Goal: Task Accomplishment & Management: Manage account settings

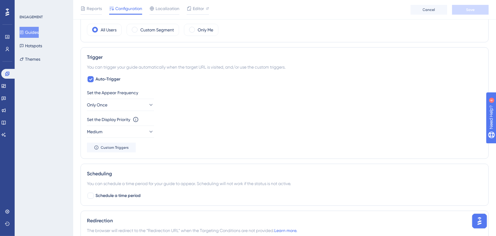
scroll to position [244, 0]
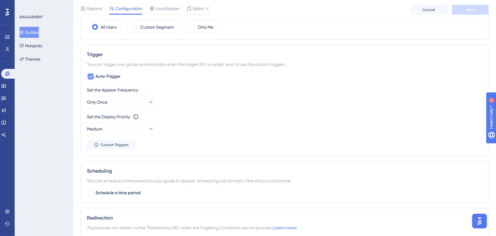
click at [100, 77] on span "Auto-Trigger" at bounding box center [107, 76] width 25 height 7
checkbox input "false"
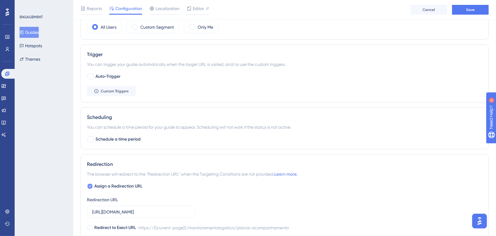
click at [138, 187] on span "Assign a Redirection URL" at bounding box center [118, 186] width 48 height 7
checkbox input "false"
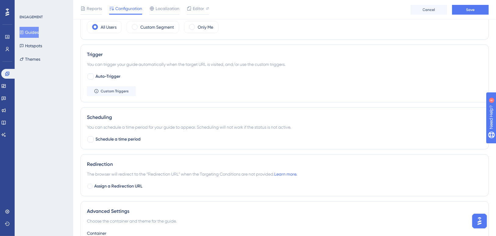
click at [460, 15] on div "Reports Configuration Localization Editor Cancel Save" at bounding box center [284, 10] width 423 height 20
click at [462, 10] on button "Save" at bounding box center [470, 10] width 37 height 10
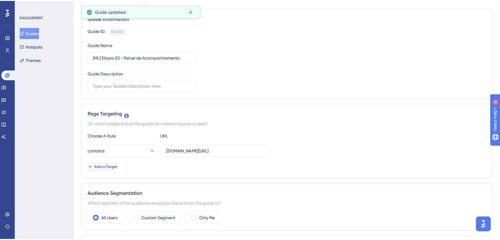
scroll to position [0, 0]
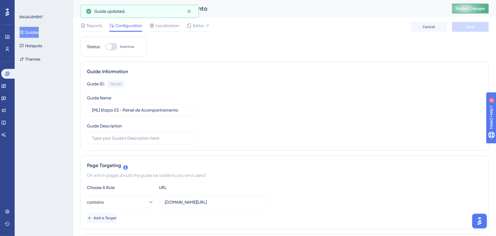
click at [468, 5] on button "Publish Changes" at bounding box center [470, 9] width 37 height 10
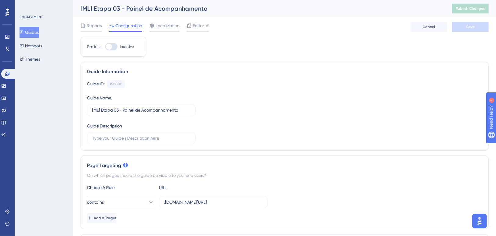
click at [36, 31] on button "Guides" at bounding box center [29, 32] width 19 height 11
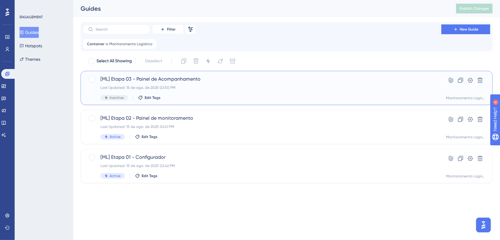
click at [190, 84] on div "[ML] Etapa 03 - Painel de Acompanhamento Last Updated: 15 de ago. de 2025 02:50…" at bounding box center [261, 87] width 323 height 25
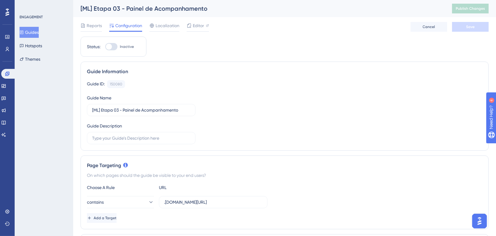
click at [121, 45] on span "Inactive" at bounding box center [127, 46] width 14 height 5
click at [105, 47] on input "Inactive" at bounding box center [105, 47] width 0 height 0
checkbox input "true"
click at [467, 25] on span "Save" at bounding box center [470, 26] width 9 height 5
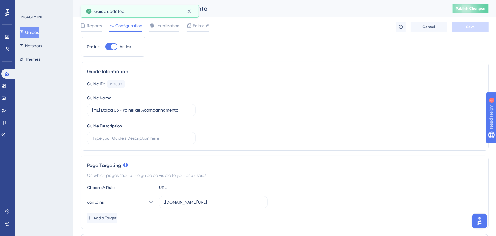
click at [471, 12] on button "Publish Changes" at bounding box center [470, 9] width 37 height 10
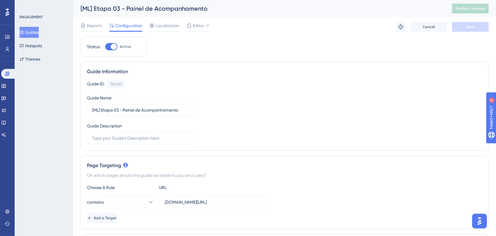
click at [38, 32] on button "Guides" at bounding box center [29, 32] width 19 height 11
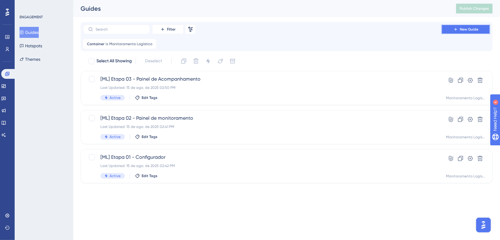
click at [471, 33] on button "New Guide" at bounding box center [465, 29] width 49 height 10
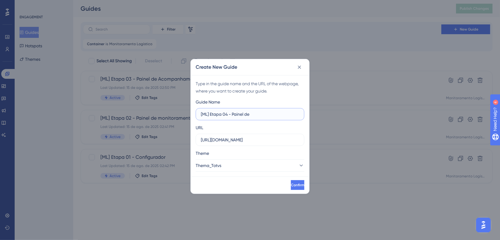
drag, startPoint x: 256, startPoint y: 115, endPoint x: 231, endPoint y: 117, distance: 24.7
click at [231, 117] on input "[ML] Etapa 04 - Painel de" at bounding box center [250, 114] width 98 height 7
type input "[ML] Etapa 04 - Localizar veículo"
drag, startPoint x: 272, startPoint y: 141, endPoint x: 199, endPoint y: 140, distance: 73.2
click at [199, 140] on label "https://demo.logistica.totvs.app" at bounding box center [249, 140] width 109 height 12
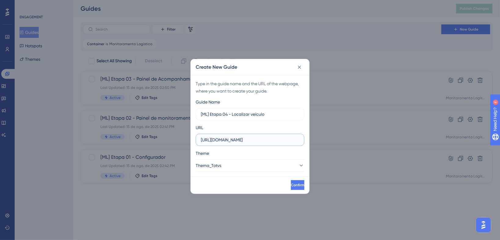
paste input ".logistica.staging.totvs.app/monitoramentologistico/pesquisa"
type input ".logistica.staging.totvs.app/monitoramentologistico/pesquisa"
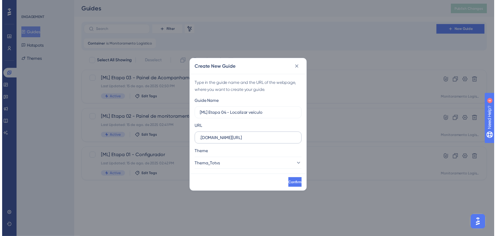
scroll to position [0, 0]
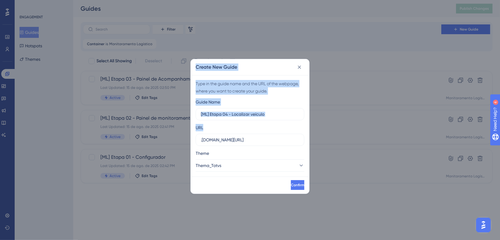
drag, startPoint x: 299, startPoint y: 141, endPoint x: 187, endPoint y: 144, distance: 112.0
click at [187, 144] on div "Create New Guide Type in the guide name and the URL of the webpage, where you w…" at bounding box center [250, 120] width 500 height 240
click at [281, 124] on div "URL .logistica.staging.totvs.app/monitoramentologistico/pesquisa" at bounding box center [249, 135] width 109 height 22
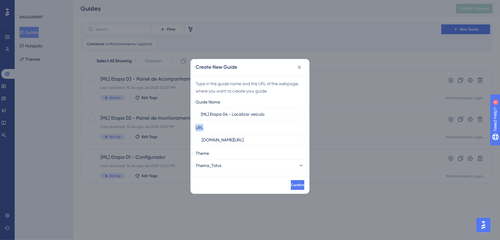
click at [281, 124] on div "URL .logistica.staging.totvs.app/monitoramentologistico/pesquisa" at bounding box center [249, 135] width 109 height 22
click at [291, 185] on span "Confirm" at bounding box center [297, 184] width 13 height 5
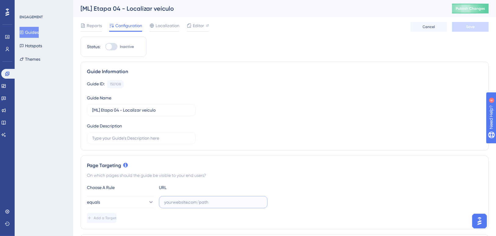
click at [166, 202] on input "text" at bounding box center [213, 202] width 98 height 7
paste input ".logistica.staging.totvs.app/monitoramentologistico/pesquisa"
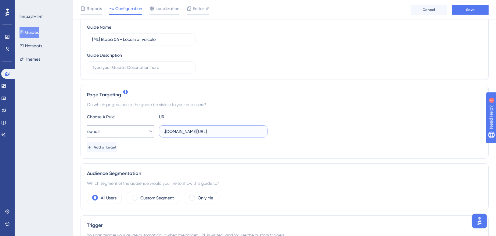
type input ".logistica.staging.totvs.app/monitoramentologistico/pesquisa"
click at [141, 129] on button "equals" at bounding box center [120, 131] width 67 height 12
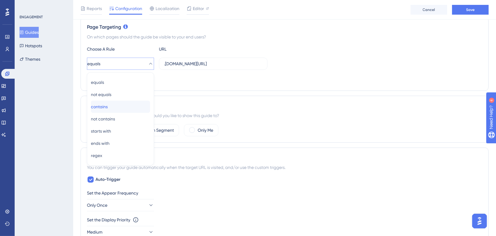
click at [126, 110] on div "contains contains" at bounding box center [120, 107] width 59 height 12
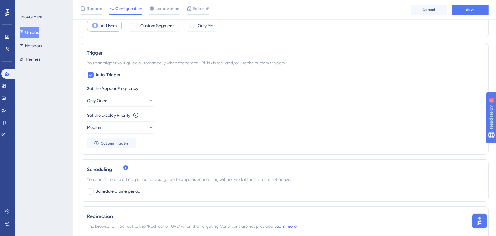
scroll to position [263, 0]
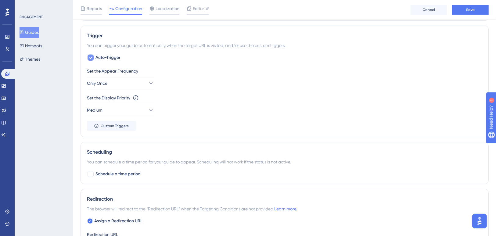
click at [109, 55] on span "Auto-Trigger" at bounding box center [107, 57] width 25 height 7
checkbox input "false"
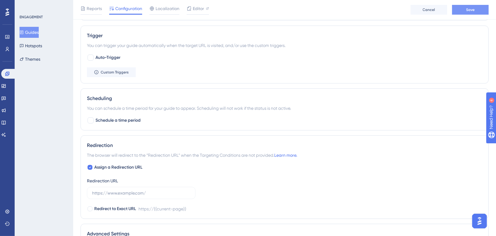
click at [466, 11] on span "Save" at bounding box center [470, 9] width 9 height 5
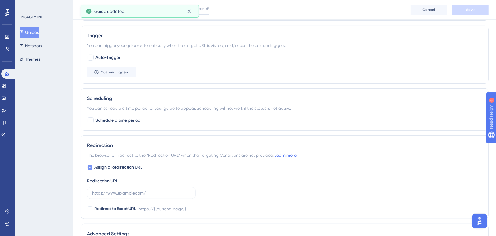
click at [116, 166] on span "Assign a Redirection URL" at bounding box center [118, 167] width 48 height 7
checkbox input "false"
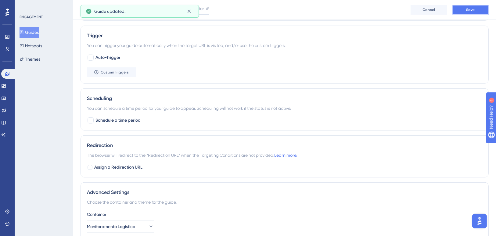
click at [478, 11] on button "Save" at bounding box center [470, 10] width 37 height 10
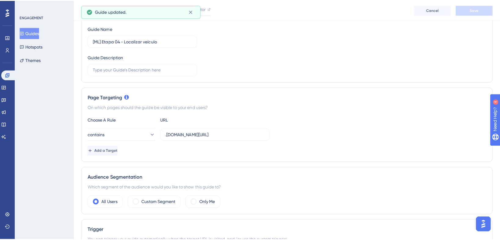
scroll to position [0, 0]
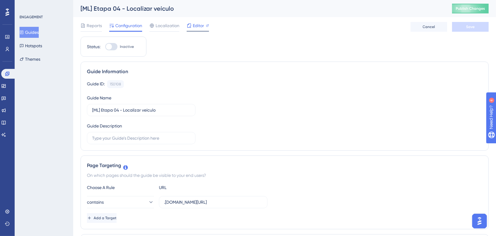
click at [197, 27] on span "Editor" at bounding box center [198, 25] width 11 height 7
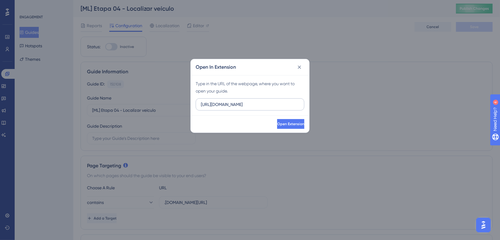
click at [246, 102] on input "https://demo.logistica.totvs.app" at bounding box center [250, 104] width 98 height 7
click at [277, 123] on button "Open Extension" at bounding box center [290, 124] width 27 height 10
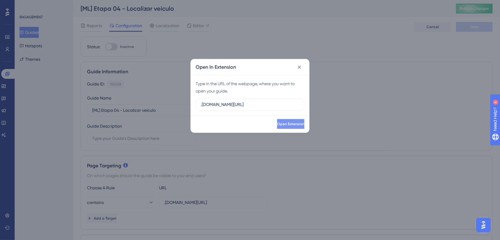
scroll to position [0, 0]
click at [245, 102] on input ".logistica.staging.totvs.app/monitoramentologistico/pesquisa" at bounding box center [250, 104] width 98 height 7
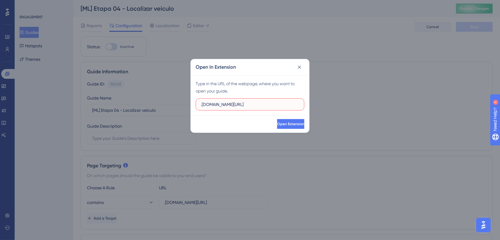
paste input "https://supply"
type input "https://supply.logistica.staging.totvs.app/monitoramentologistico/pesquisa"
click at [276, 124] on span "Open Extension" at bounding box center [289, 123] width 27 height 5
